Goal: Find specific page/section: Find specific page/section

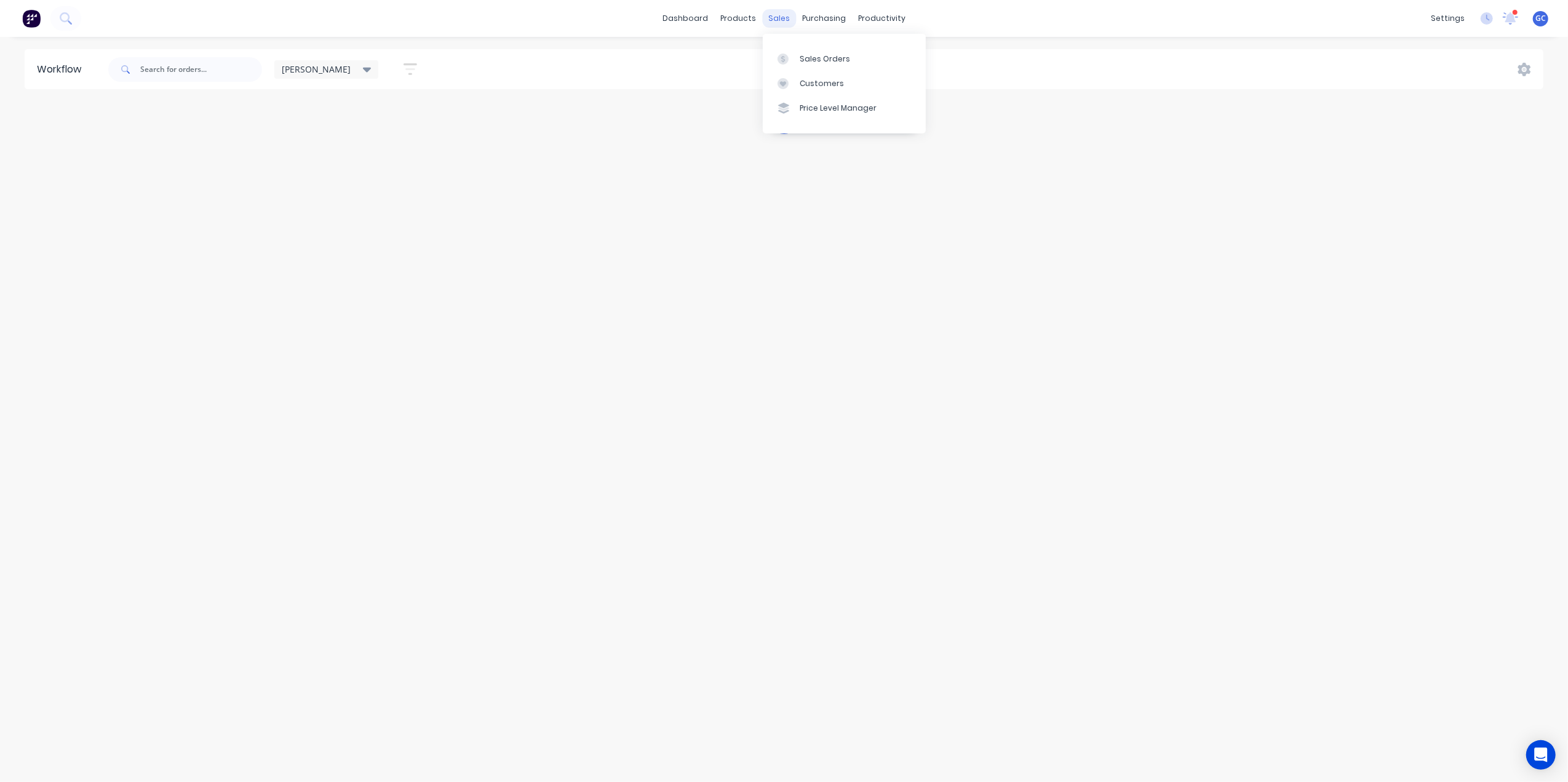
click at [773, 19] on div "sales" at bounding box center [779, 18] width 34 height 19
click at [793, 70] on link "Sales Orders" at bounding box center [844, 58] width 163 height 25
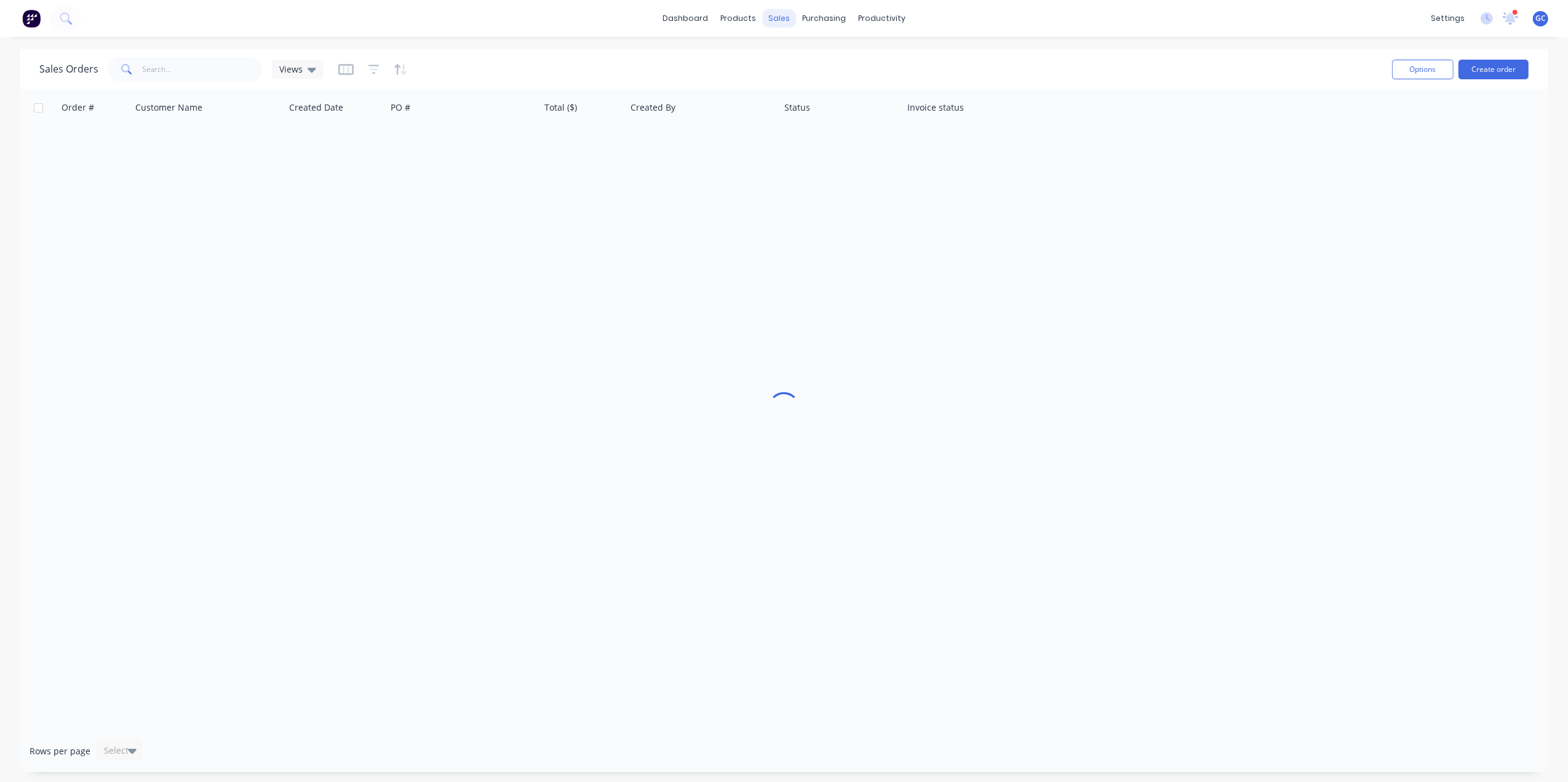
click at [781, 20] on div "sales" at bounding box center [779, 18] width 34 height 19
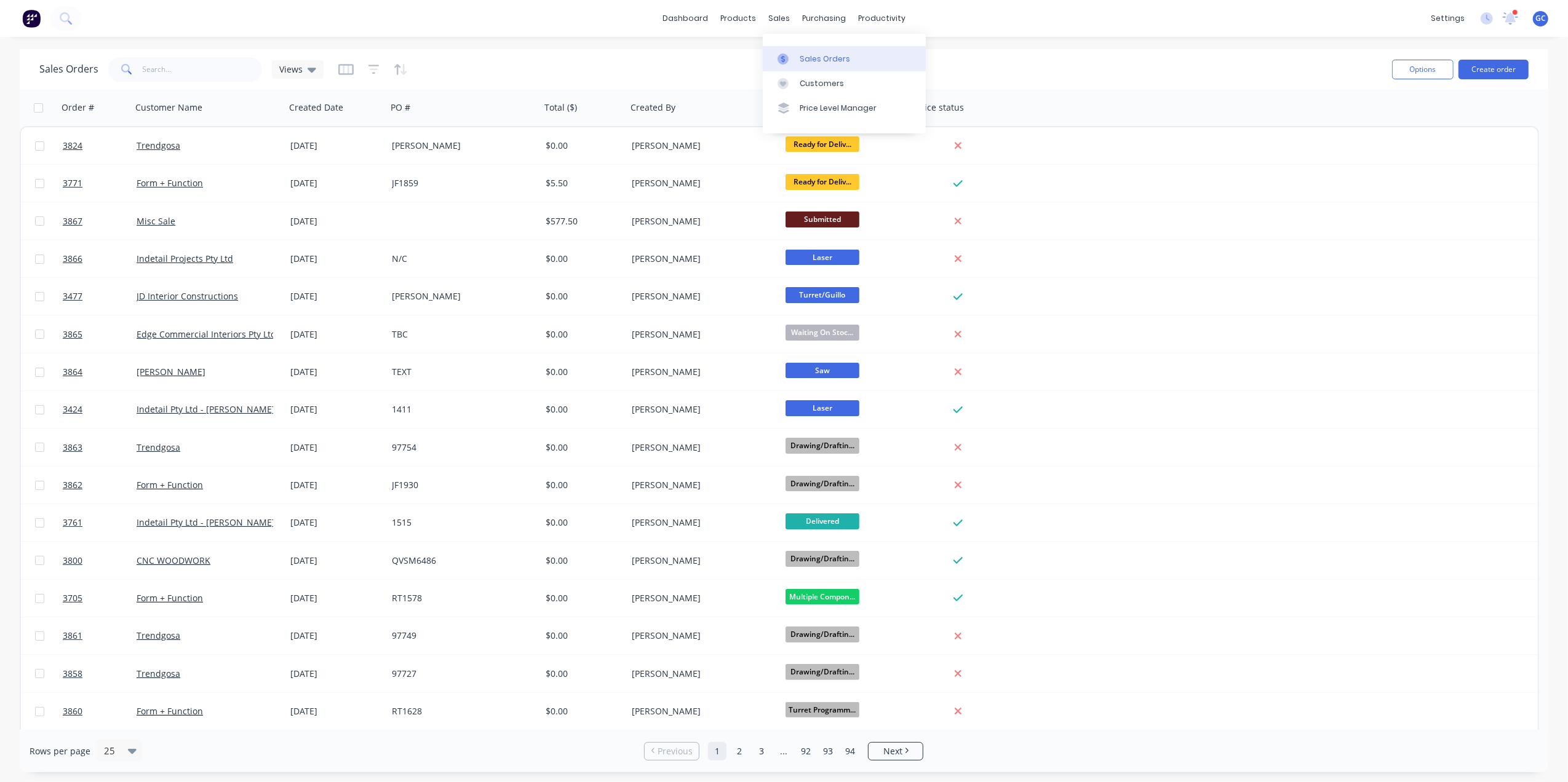
click at [810, 49] on link "Sales Orders" at bounding box center [844, 58] width 163 height 25
click at [1188, 37] on div "dashboard products sales purchasing productivity dashboard products Product Cat…" at bounding box center [784, 391] width 1568 height 782
click at [881, 16] on div "productivity" at bounding box center [882, 18] width 60 height 19
click at [874, 59] on div at bounding box center [872, 58] width 19 height 11
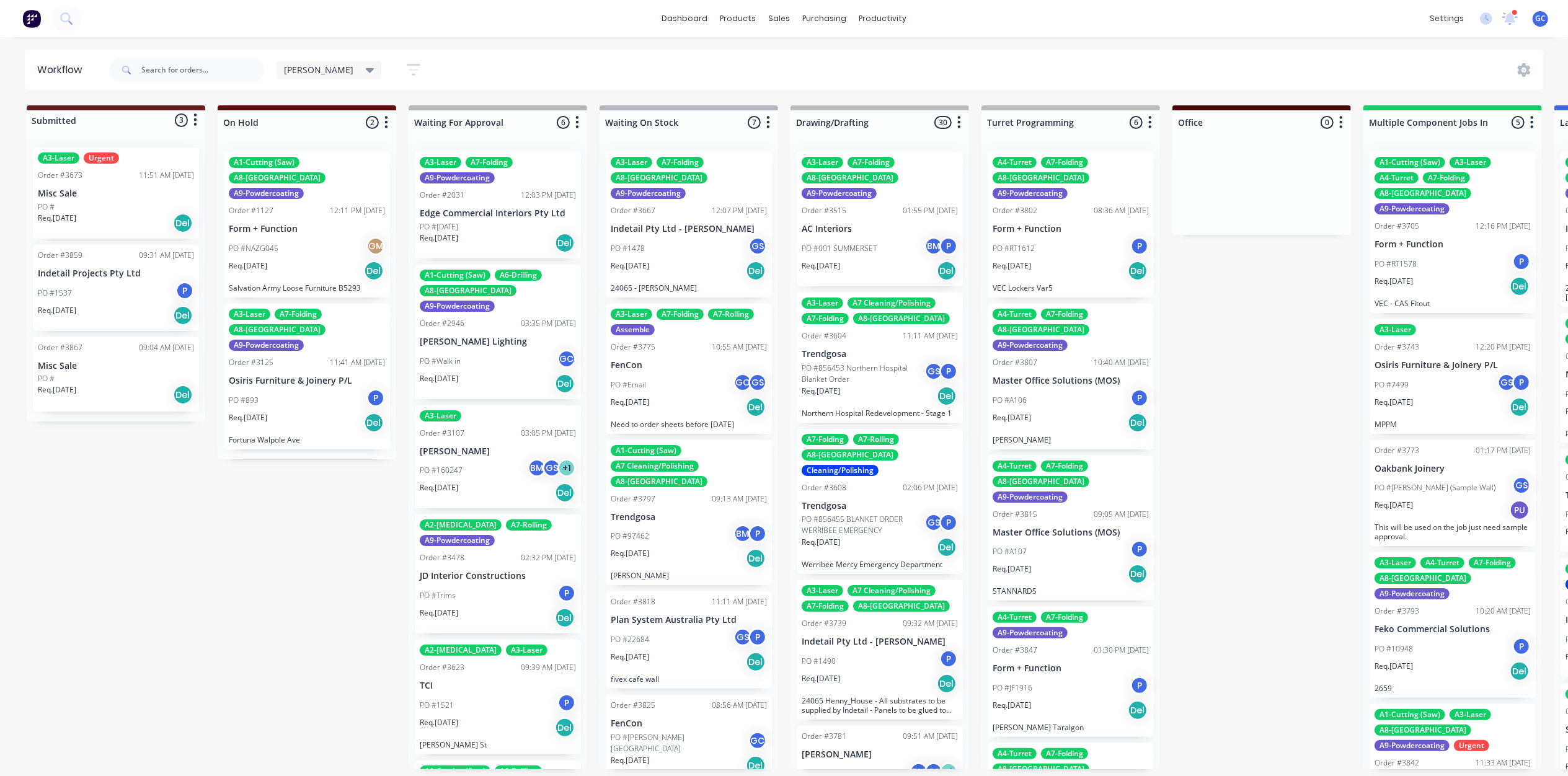
click at [320, 60] on div "[PERSON_NAME]" at bounding box center [329, 70] width 105 height 19
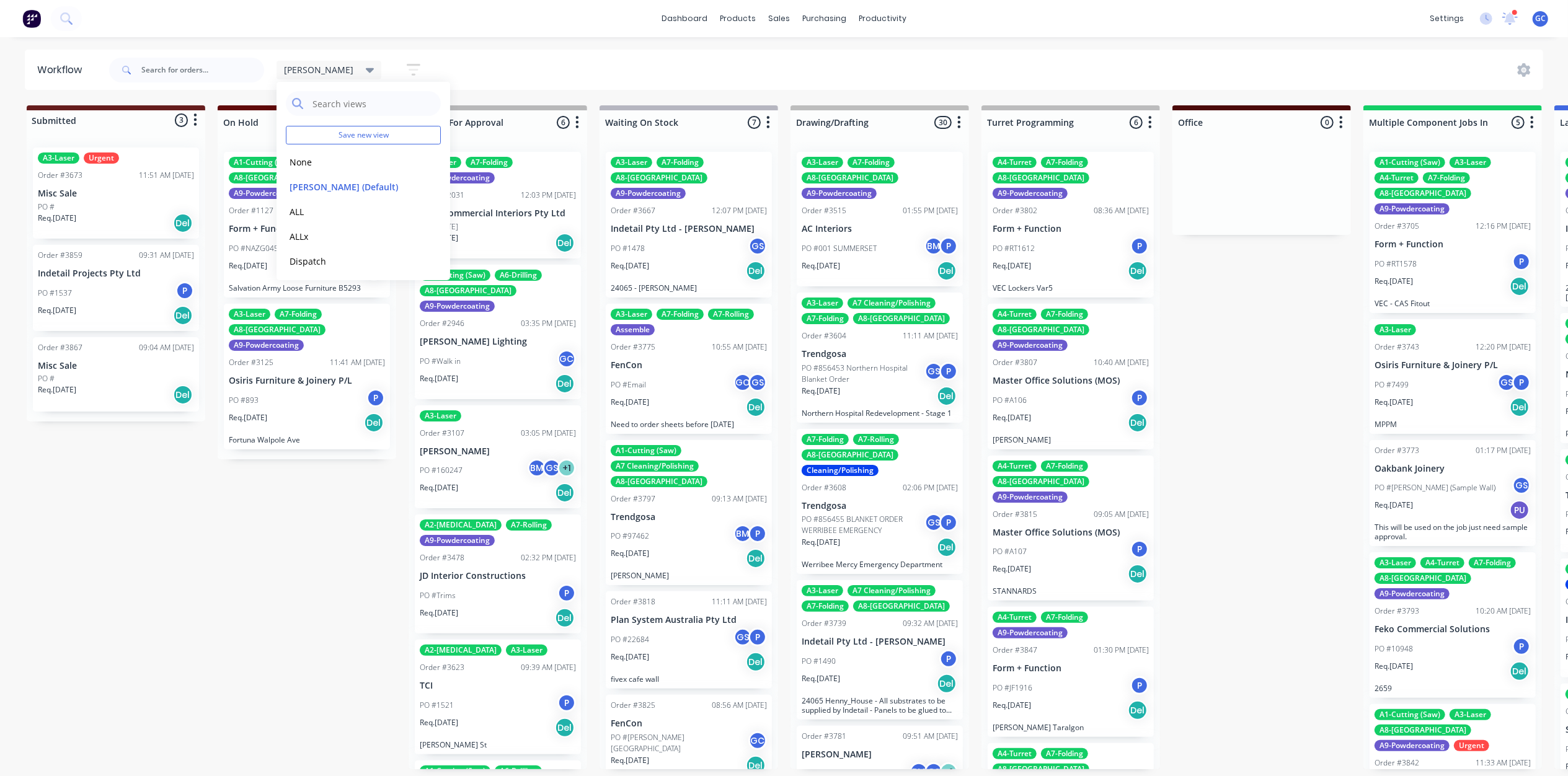
click at [407, 68] on icon "button" at bounding box center [414, 70] width 14 height 16
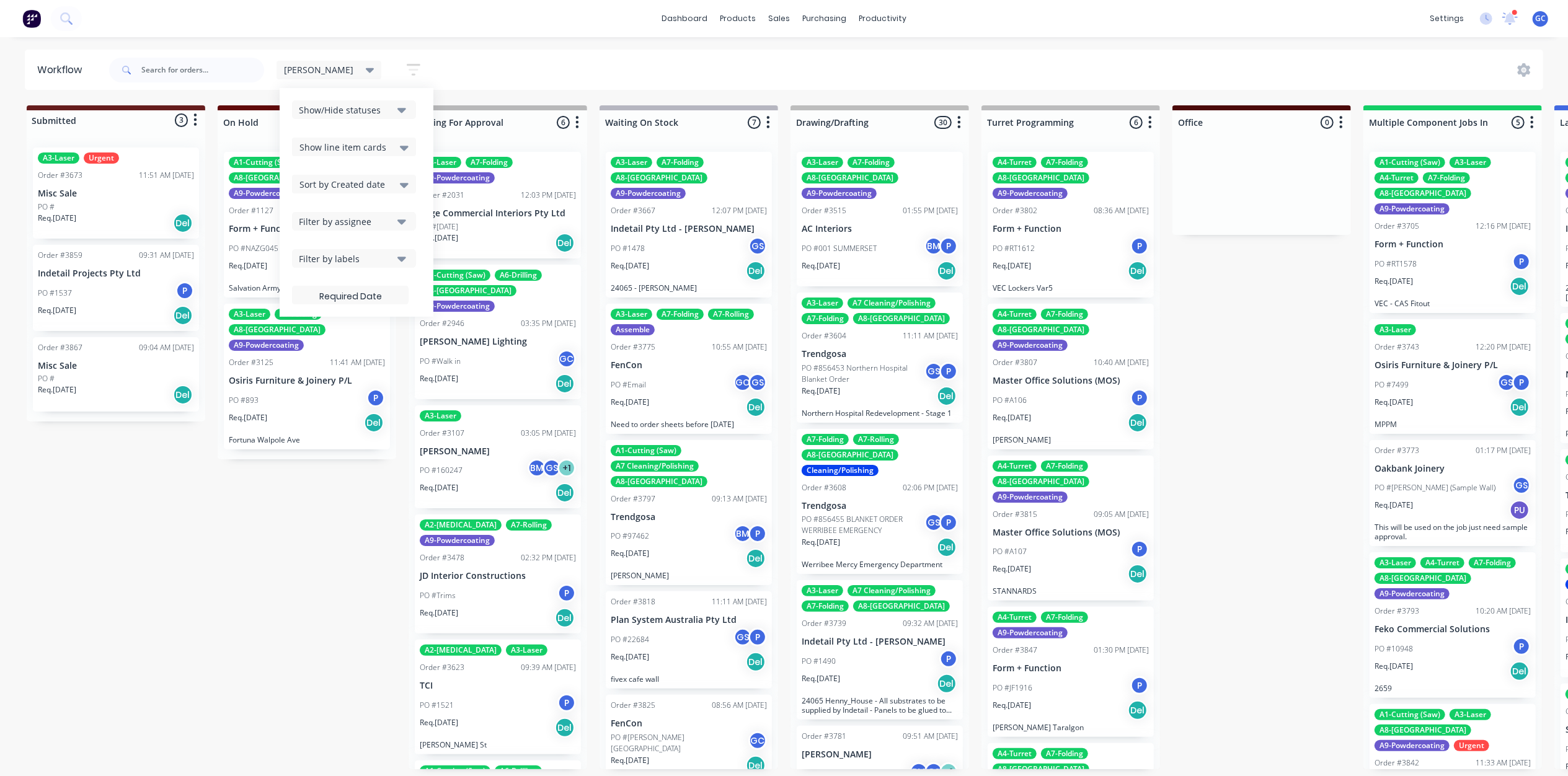
click at [311, 141] on span "Show line item cards" at bounding box center [342, 147] width 87 height 13
click at [333, 189] on div "Hide line item cards" at bounding box center [354, 196] width 124 height 23
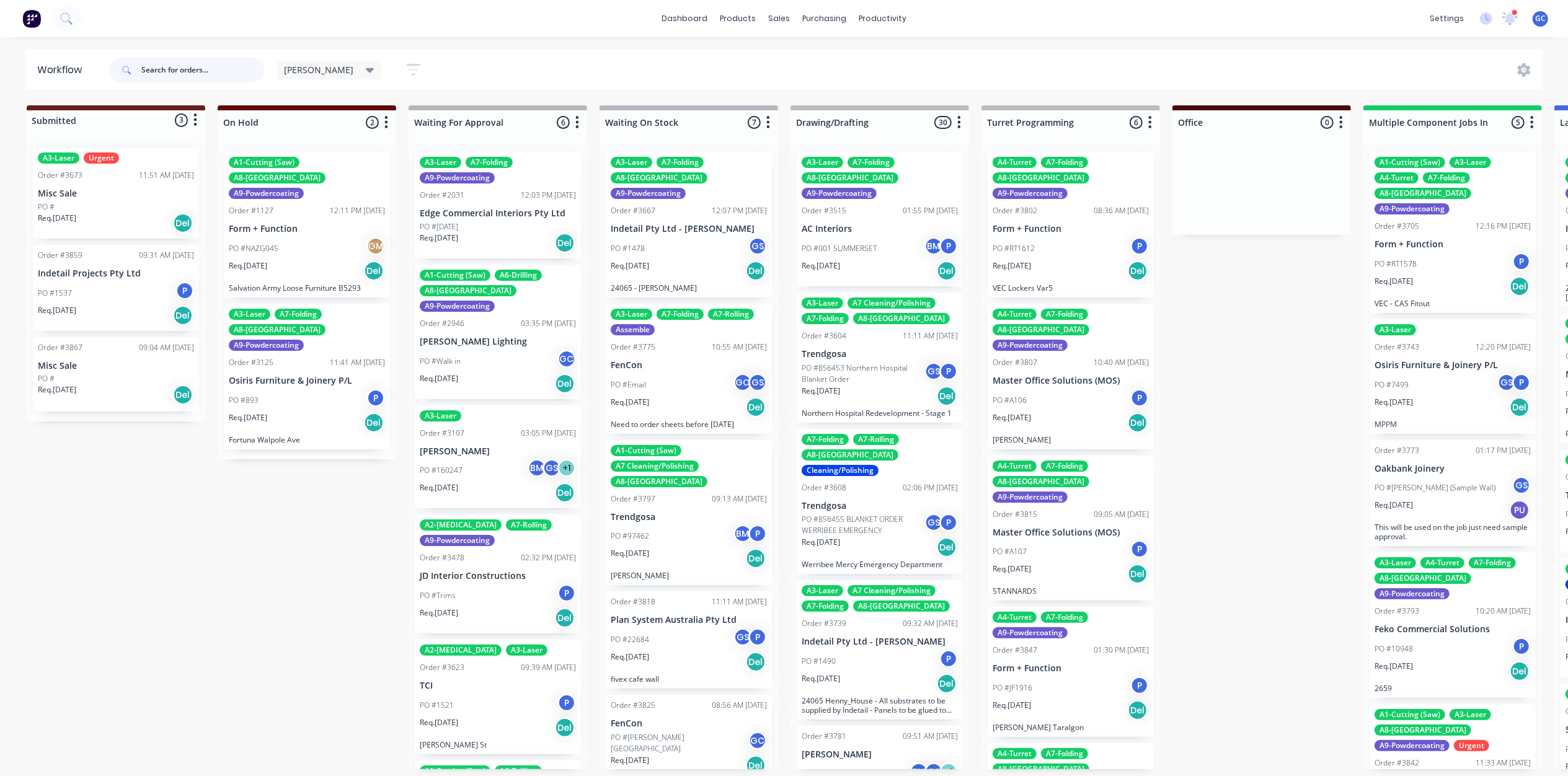
click at [176, 63] on input "text" at bounding box center [203, 70] width 122 height 25
click at [771, 16] on div "sales" at bounding box center [779, 18] width 34 height 19
click at [804, 63] on div "Sales Orders" at bounding box center [825, 59] width 51 height 11
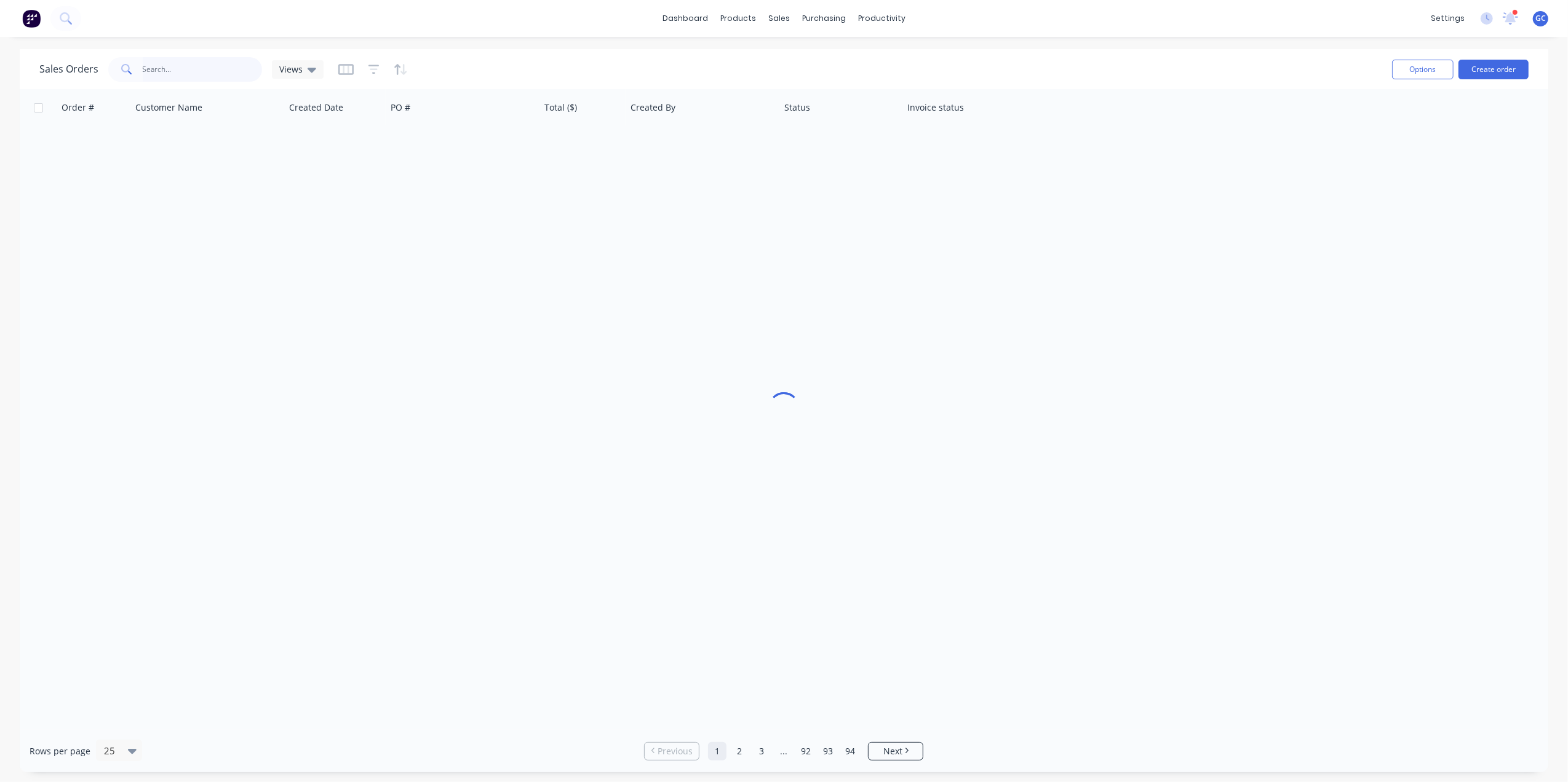
click at [202, 60] on input "text" at bounding box center [203, 69] width 120 height 25
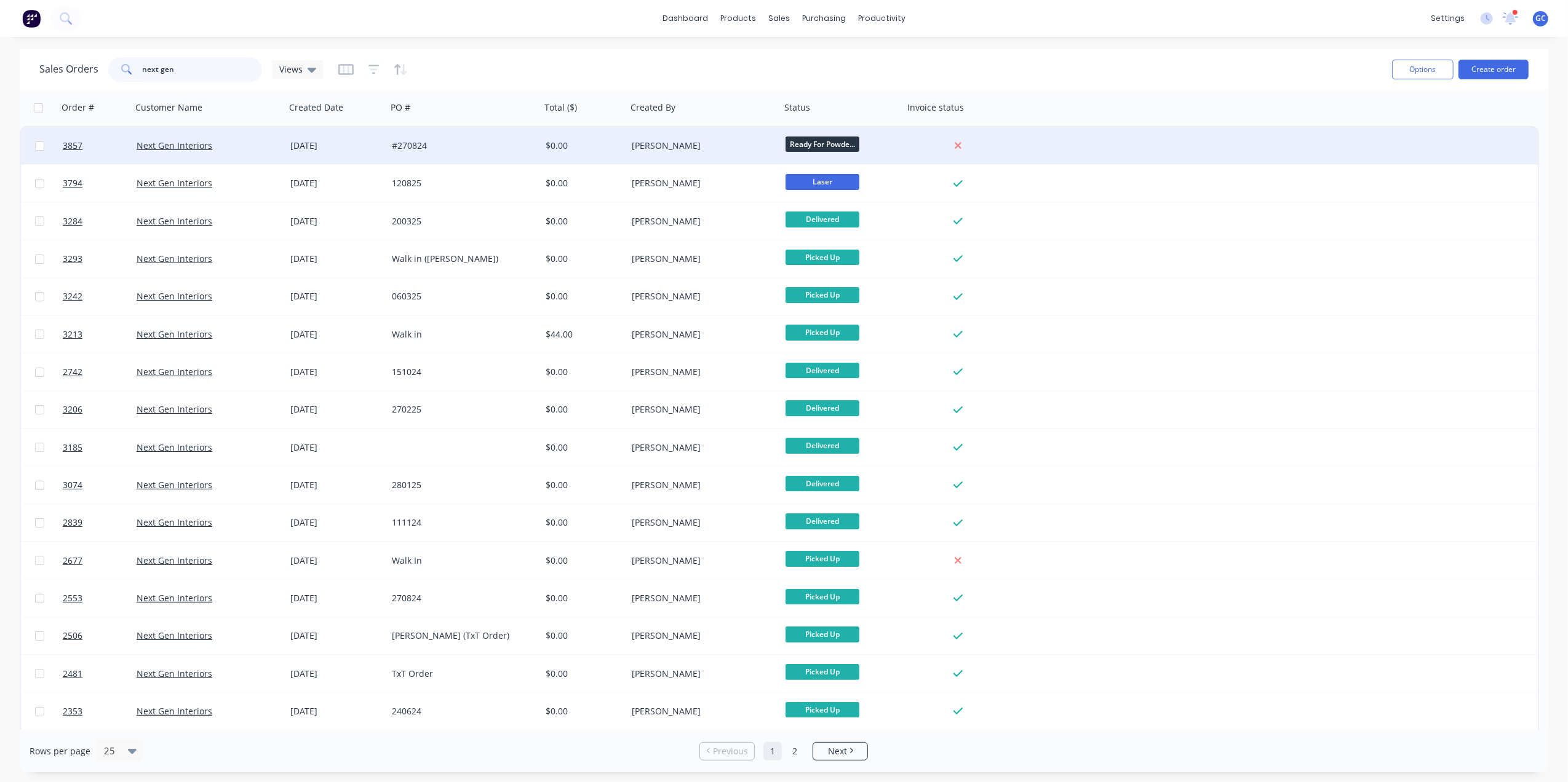
type input "next gen"
click at [247, 152] on div "Next Gen Interiors" at bounding box center [208, 145] width 154 height 37
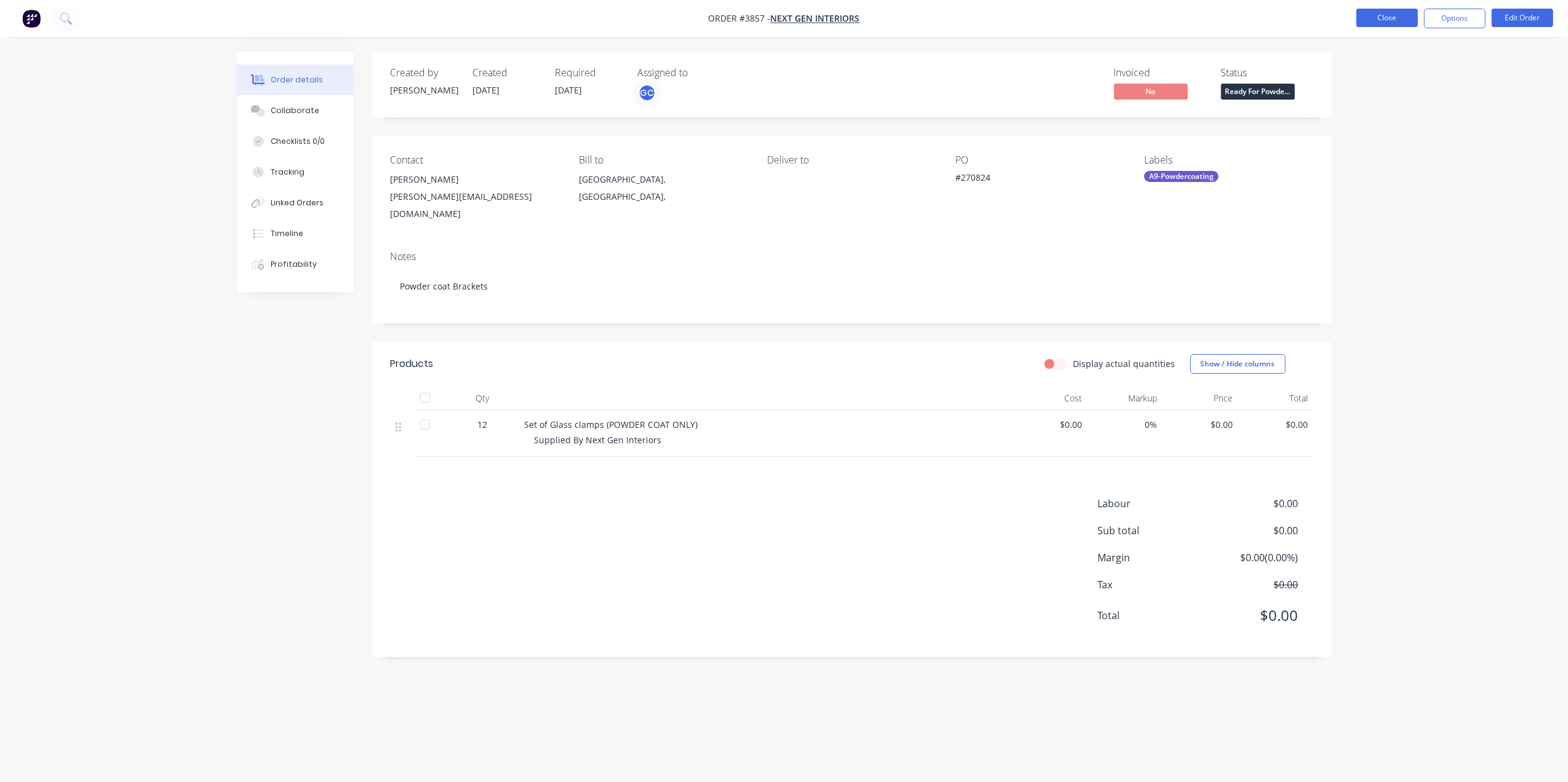
click at [1384, 18] on button "Close" at bounding box center [1387, 17] width 62 height 19
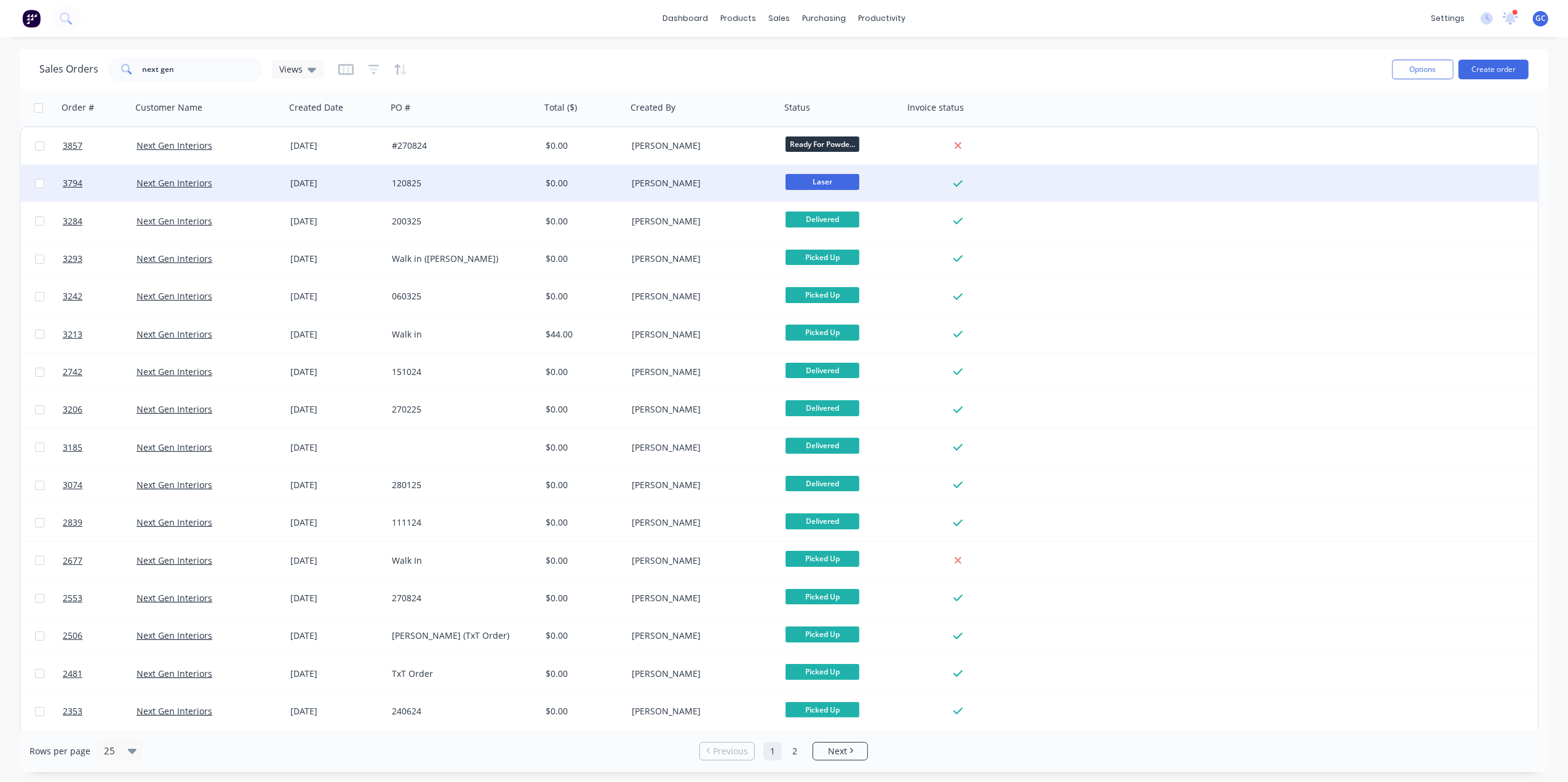
click at [572, 175] on div "$0.00" at bounding box center [584, 183] width 86 height 37
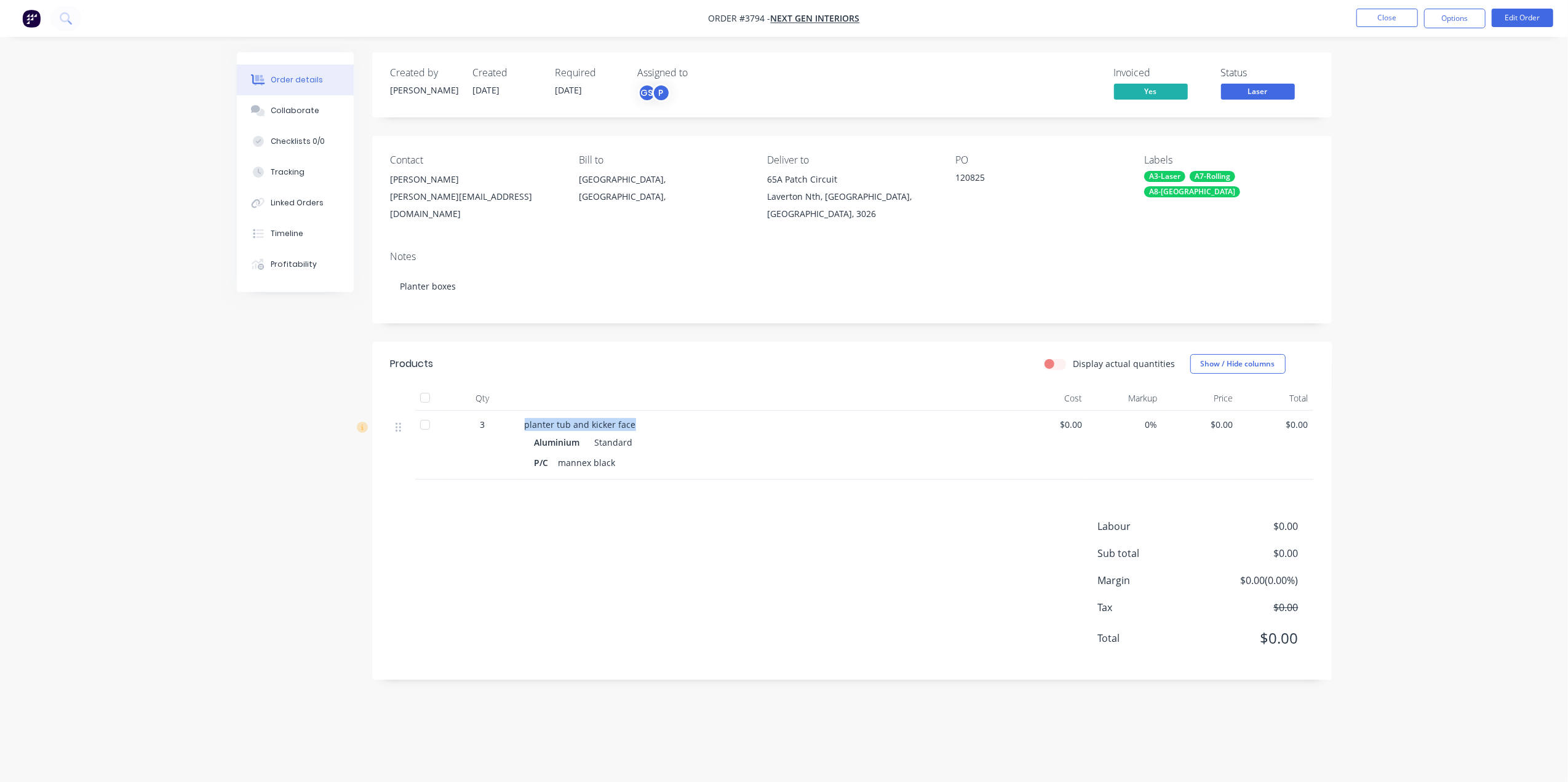
drag, startPoint x: 644, startPoint y: 412, endPoint x: 508, endPoint y: 405, distance: 136.2
click at [508, 411] on div "3 planter tub and kicker face Aluminium Standard P/C mannex black $0.00 0% $0.0…" at bounding box center [852, 445] width 923 height 69
click at [737, 544] on div "Labour $0.00 Sub total $0.00 Margin $0.00 ( 0.00 %) Tax $0.00 Total $0.00" at bounding box center [852, 590] width 923 height 142
drag, startPoint x: 633, startPoint y: 404, endPoint x: 512, endPoint y: 402, distance: 121.0
click at [512, 411] on div "3 planter tub and kicker face Aluminium Standard P/C mannex black $0.00 0% $0.0…" at bounding box center [852, 445] width 923 height 69
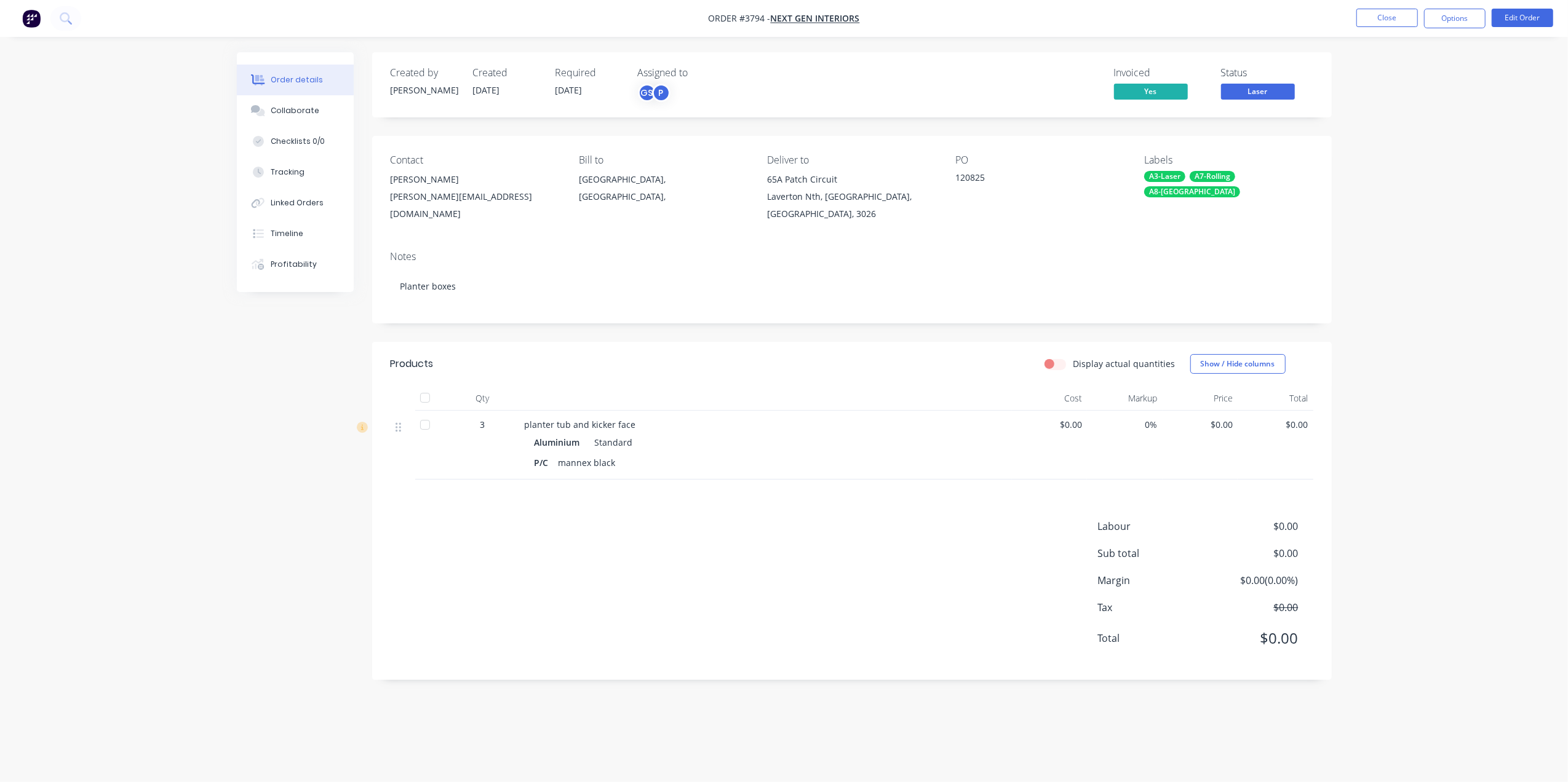
click at [701, 589] on div "Labour $0.00 Sub total $0.00 Margin $0.00 ( 0.00 %) Tax $0.00 Total $0.00" at bounding box center [852, 590] width 923 height 142
click at [539, 590] on div "Labour $0.00 Sub total $0.00 Margin $0.00 ( 0.00 %) Tax $0.00 Total $0.00" at bounding box center [852, 590] width 923 height 142
click at [1407, 19] on button "Close" at bounding box center [1387, 17] width 62 height 19
